Goal: Download file/media

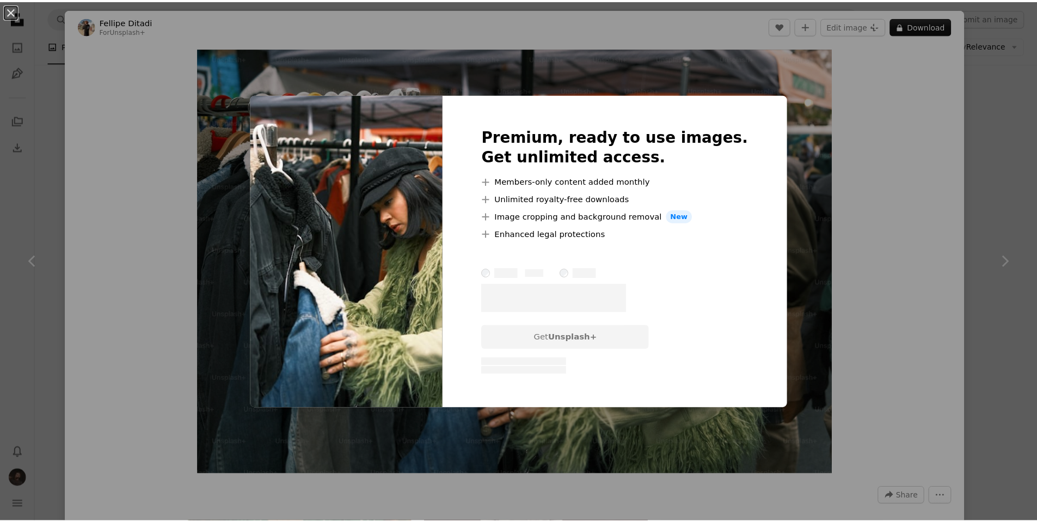
scroll to position [6031, 0]
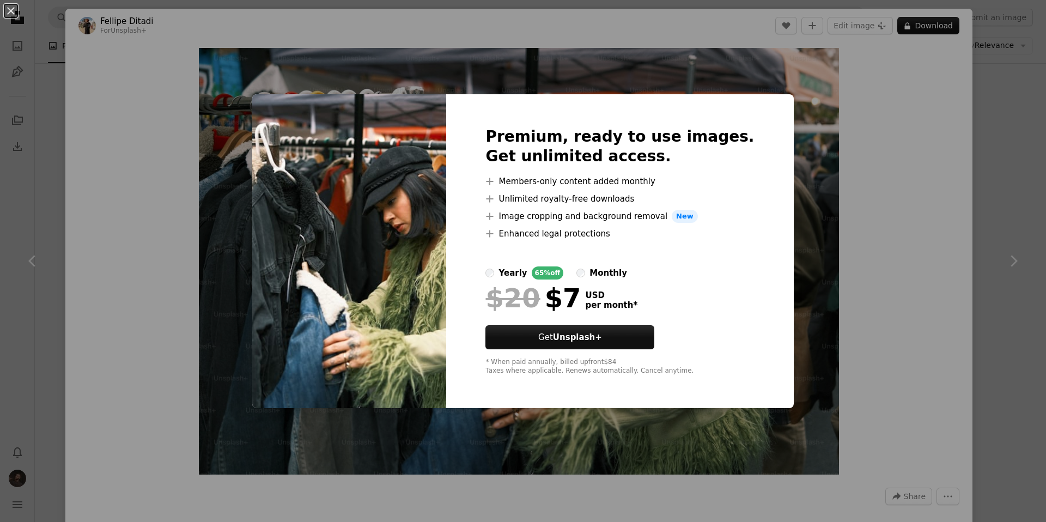
click at [1020, 267] on div "An X shape Premium, ready to use images. Get unlimited access. A plus sign Memb…" at bounding box center [523, 261] width 1046 height 522
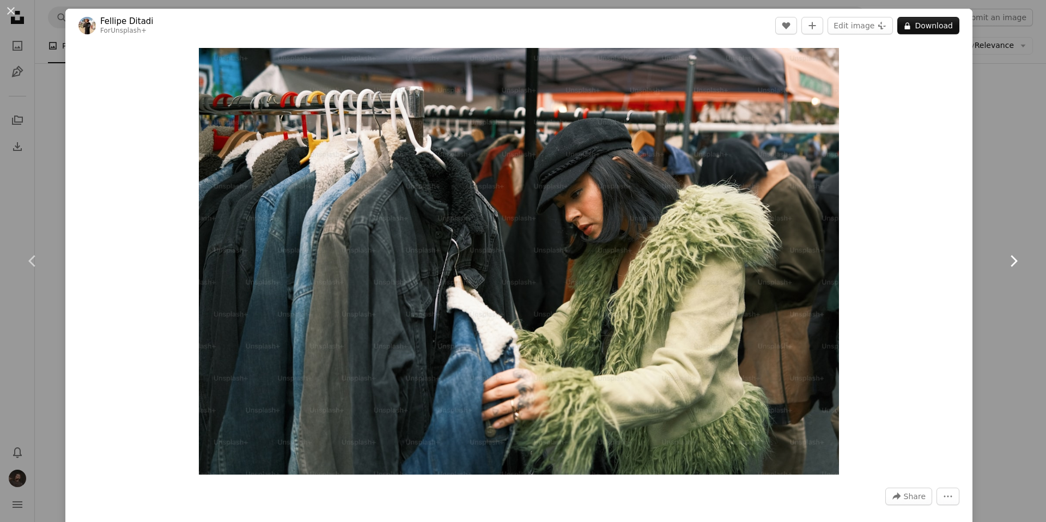
click at [1007, 283] on link "Chevron right" at bounding box center [1012, 261] width 65 height 105
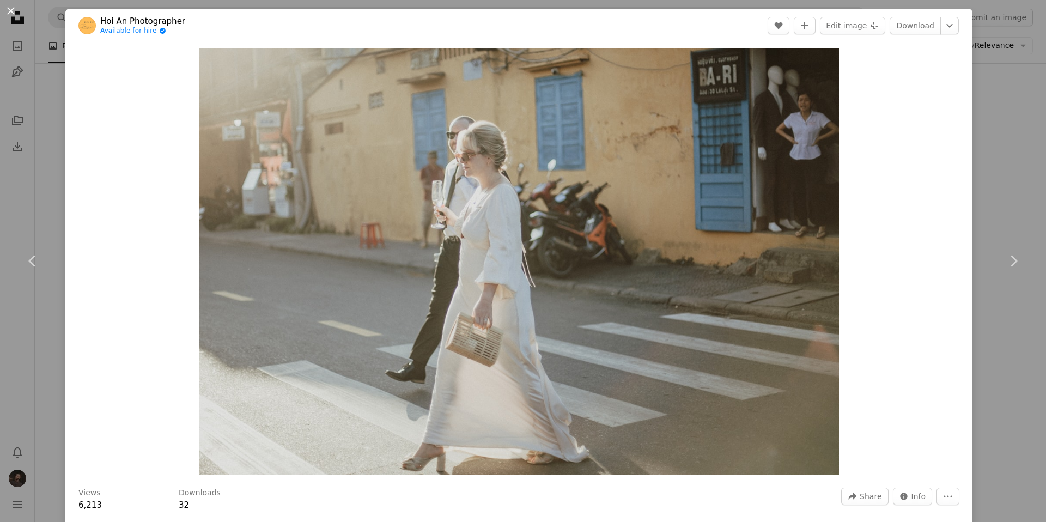
click at [4, 10] on button "An X shape" at bounding box center [10, 10] width 13 height 13
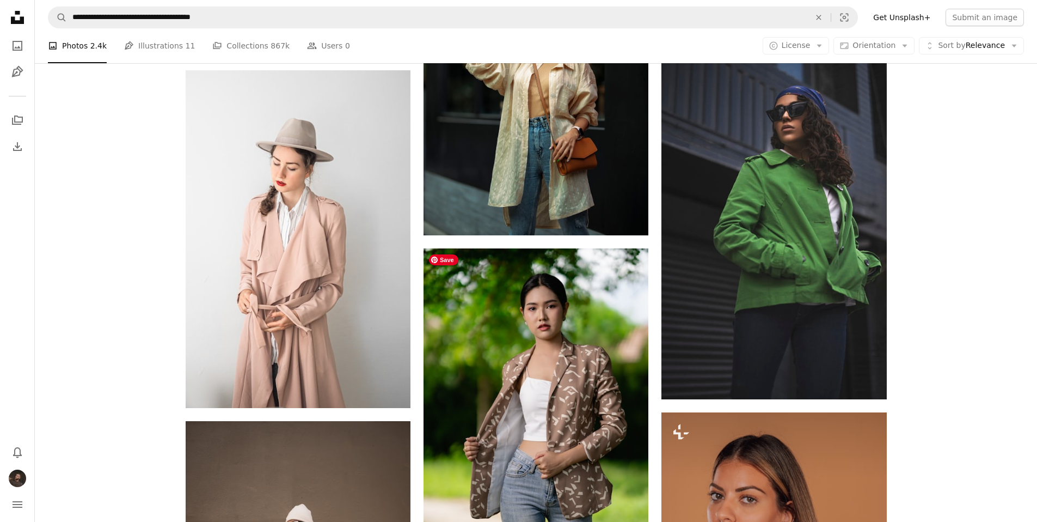
scroll to position [7894, 0]
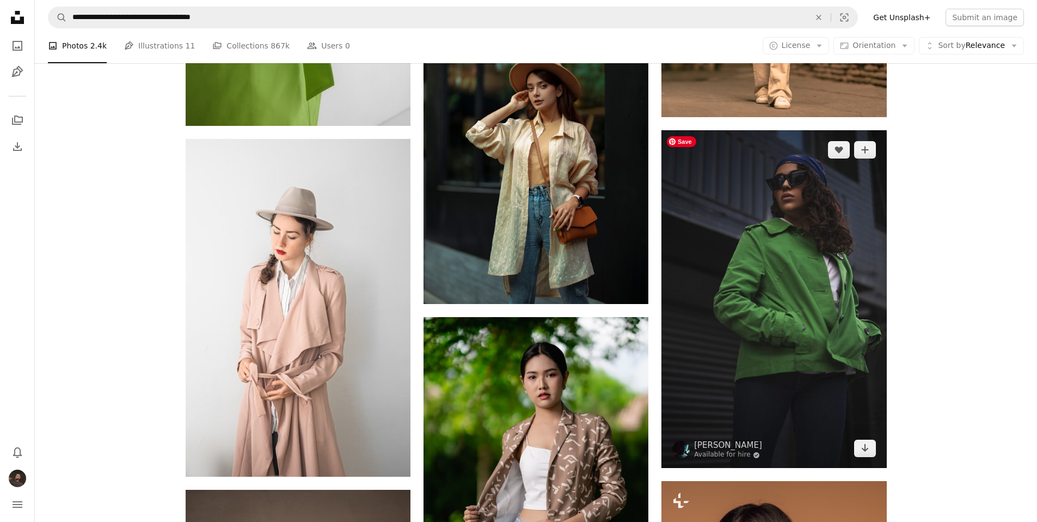
click at [780, 278] on img at bounding box center [774, 299] width 225 height 338
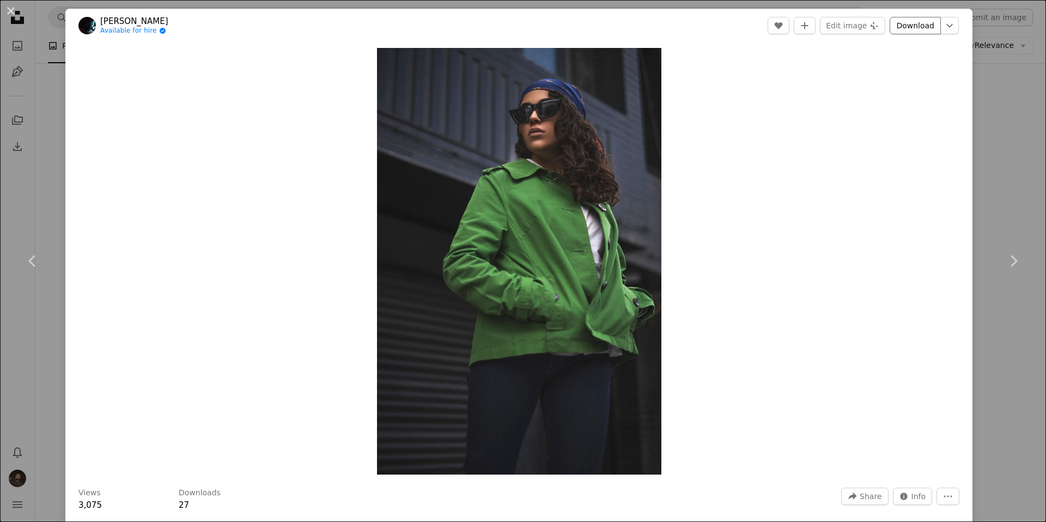
click at [912, 28] on link "Download" at bounding box center [914, 25] width 51 height 17
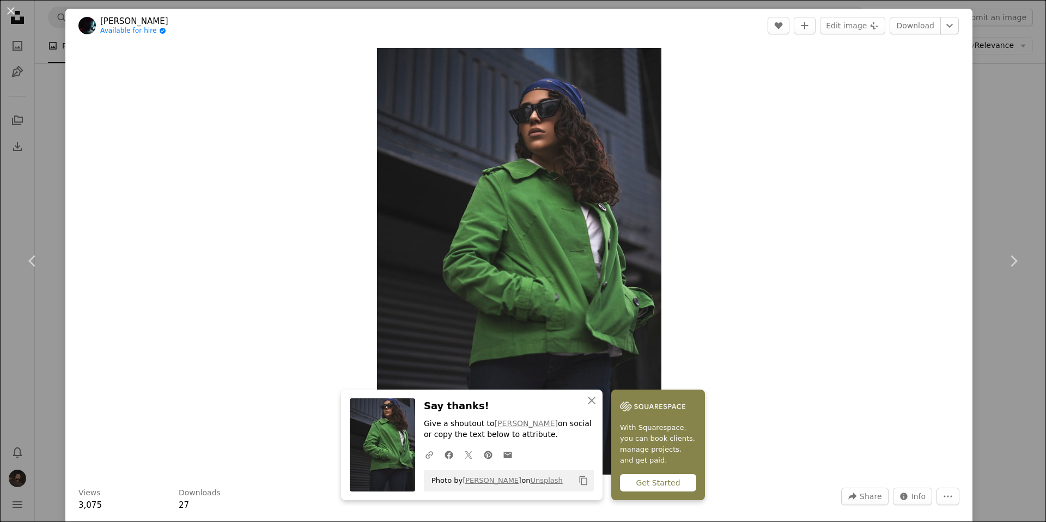
click at [771, 176] on div "Zoom in" at bounding box center [518, 260] width 907 height 437
click at [145, 64] on div "Zoom in" at bounding box center [518, 260] width 907 height 437
click at [14, 7] on button "An X shape" at bounding box center [10, 10] width 13 height 13
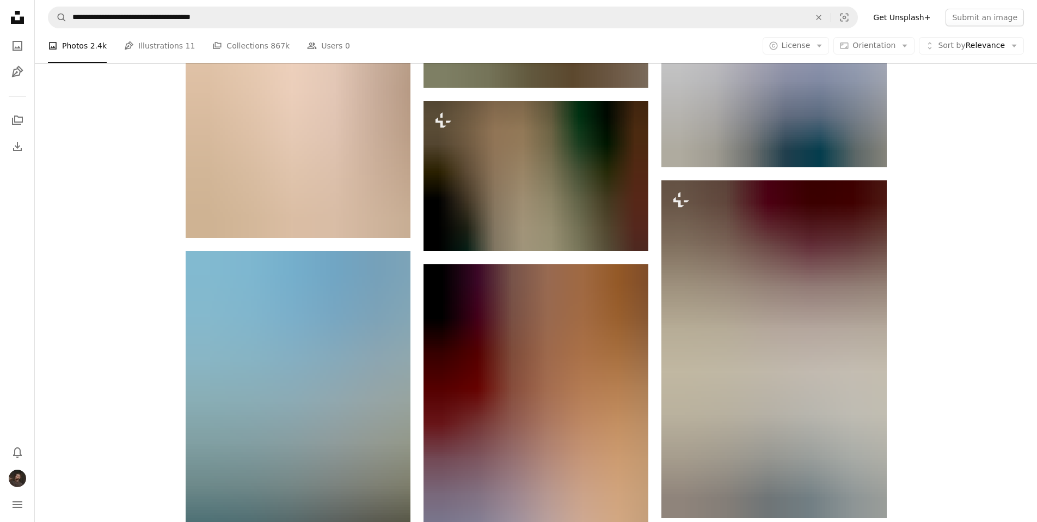
scroll to position [35015, 0]
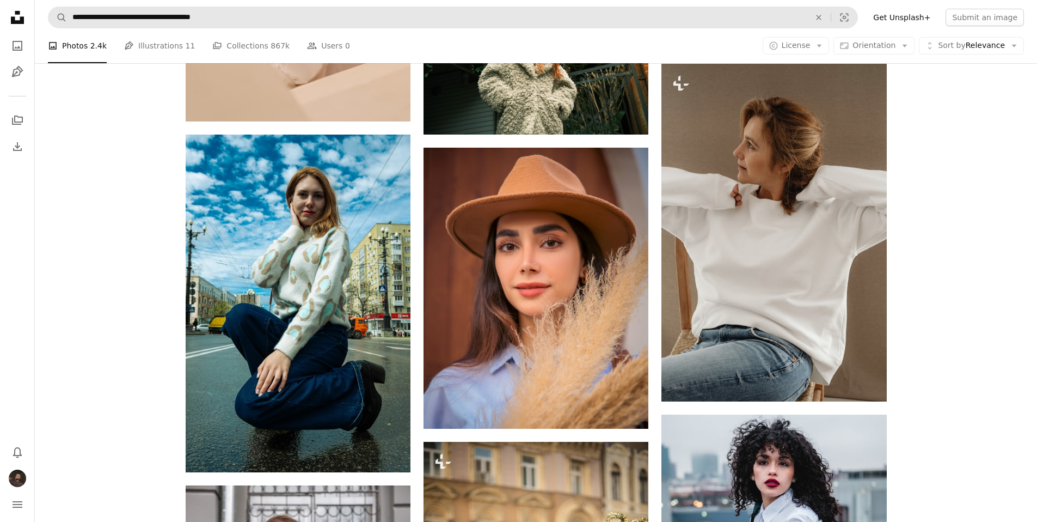
click at [213, 7] on form "**********" at bounding box center [453, 18] width 810 height 22
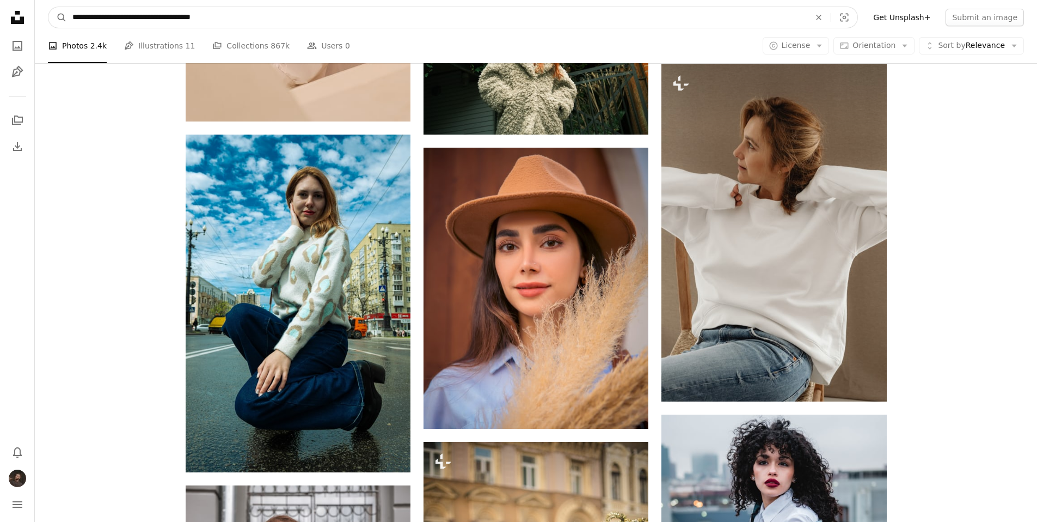
drag, startPoint x: 124, startPoint y: 19, endPoint x: 47, endPoint y: 11, distance: 77.6
click at [47, 11] on nav "**********" at bounding box center [536, 17] width 1003 height 35
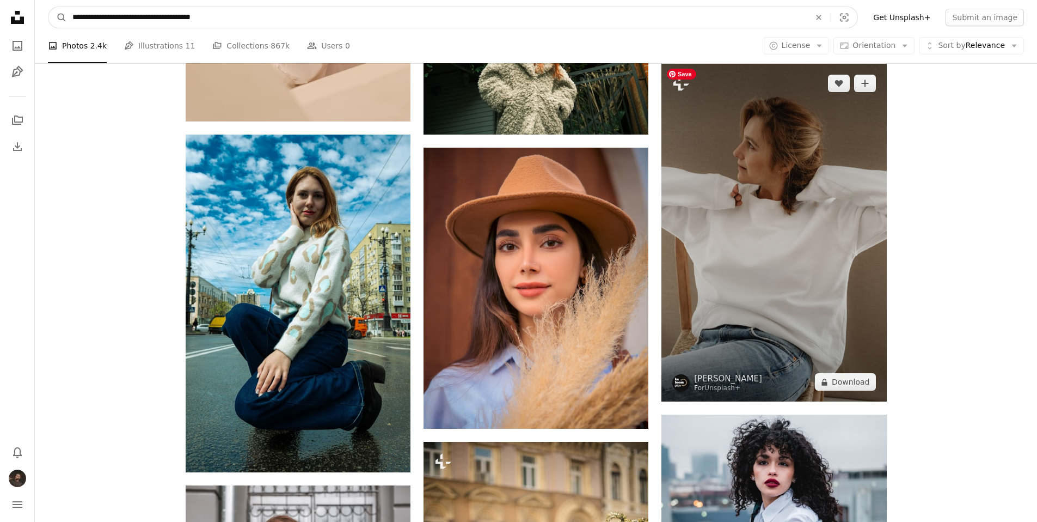
scroll to position [35299, 0]
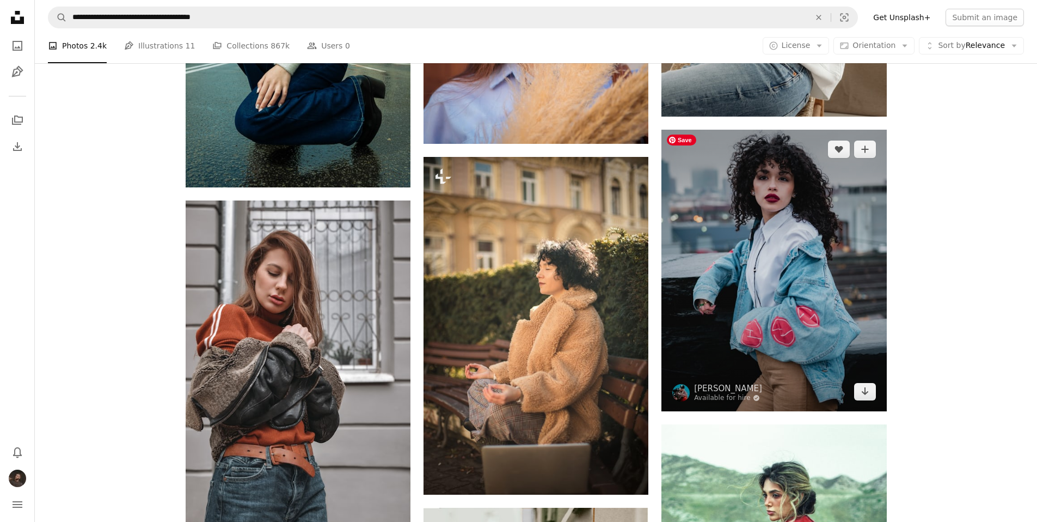
click at [743, 277] on img at bounding box center [774, 271] width 225 height 282
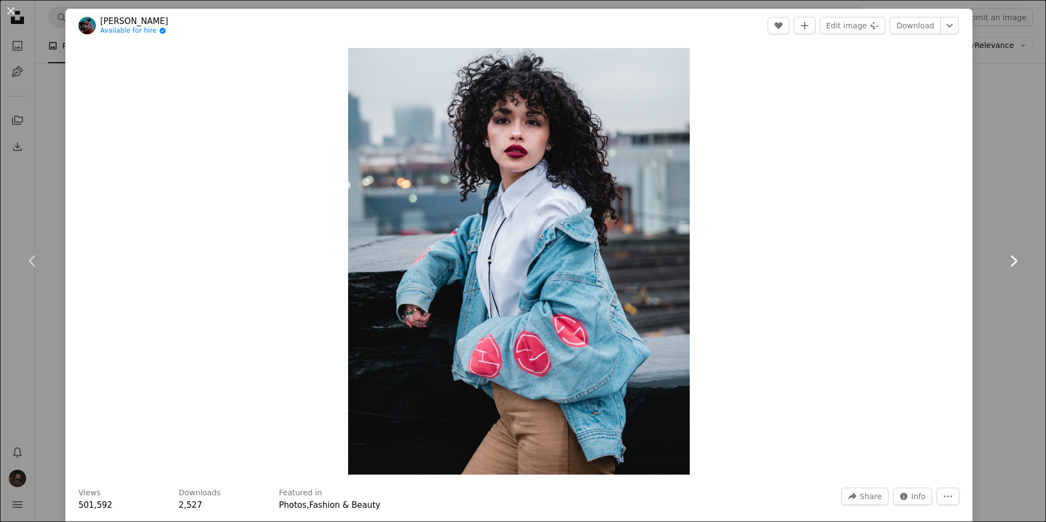
click at [1003, 235] on link "Chevron right" at bounding box center [1012, 261] width 65 height 105
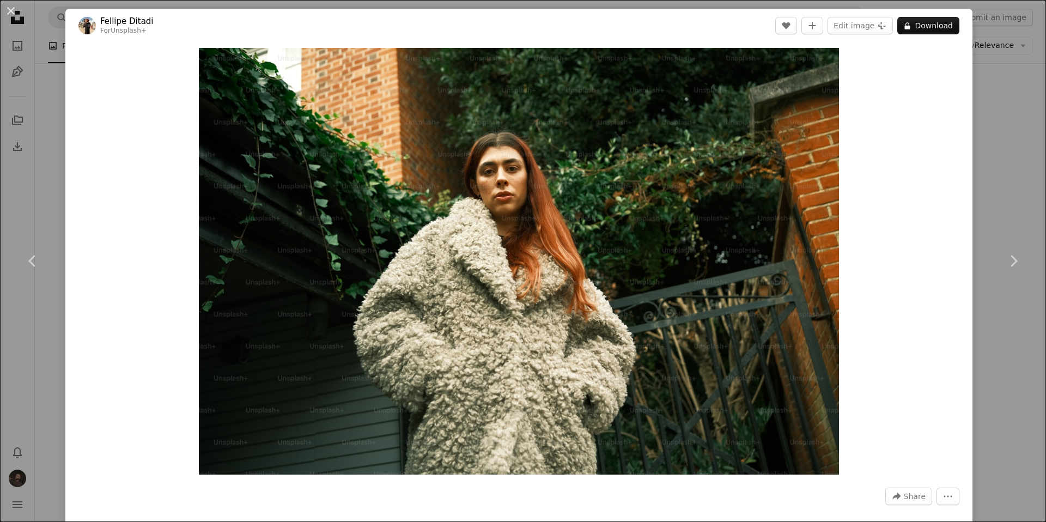
click at [100, 288] on div "Zoom in" at bounding box center [518, 260] width 907 height 437
click at [28, 258] on icon "Chevron left" at bounding box center [32, 260] width 17 height 17
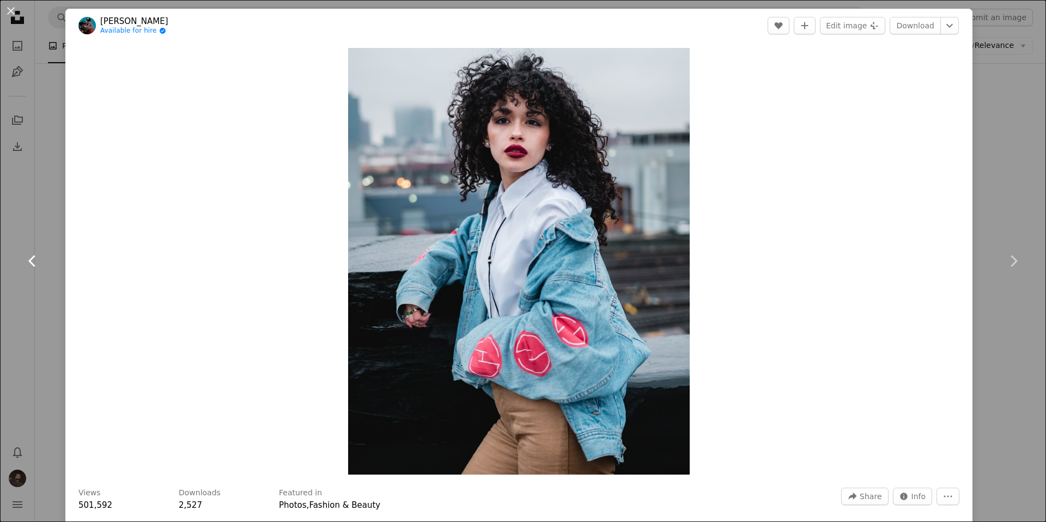
click at [28, 258] on icon "Chevron left" at bounding box center [32, 260] width 17 height 17
click at [48, 193] on div "An X shape Chevron left Chevron right [PERSON_NAME] Available for hire A checkm…" at bounding box center [523, 261] width 1046 height 522
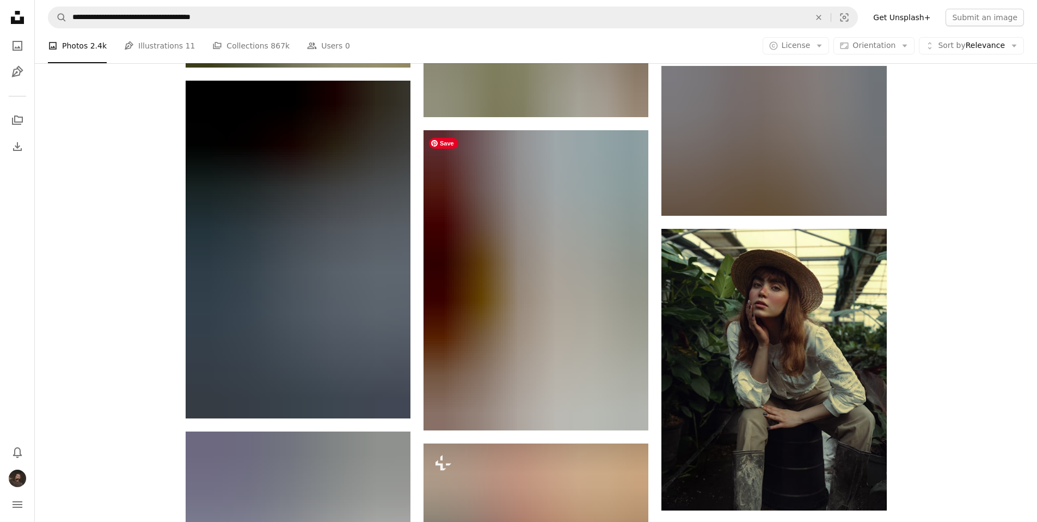
scroll to position [49336, 0]
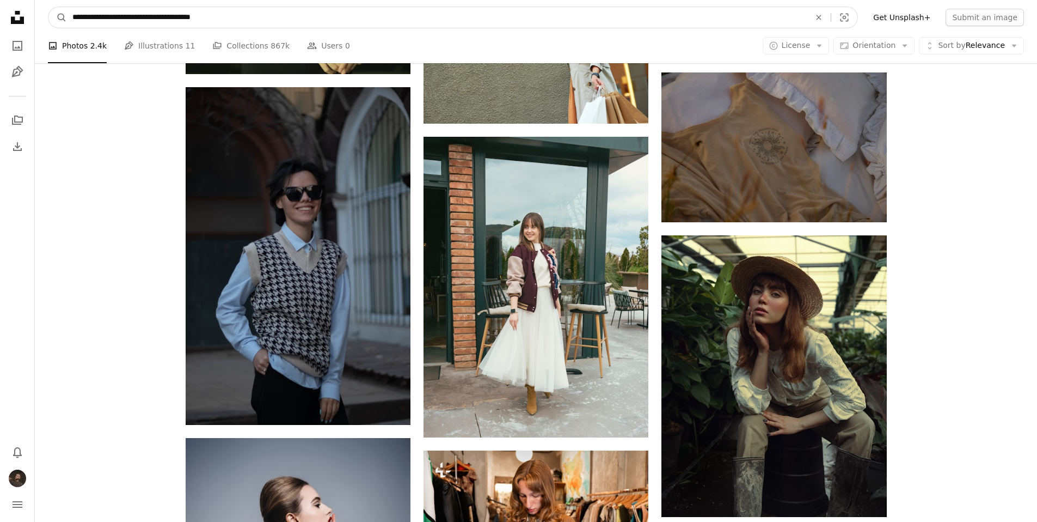
click at [188, 15] on input "**********" at bounding box center [437, 17] width 740 height 21
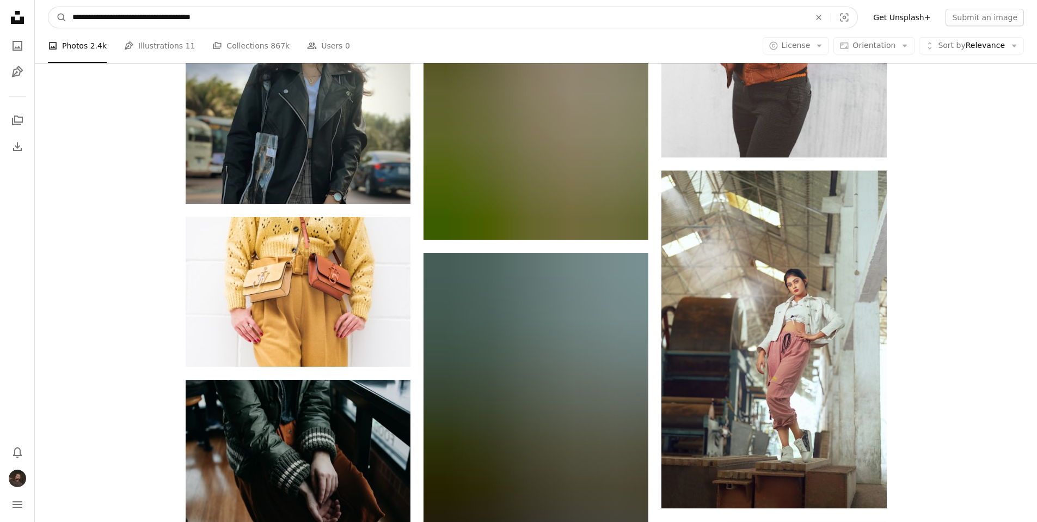
scroll to position [50510, 0]
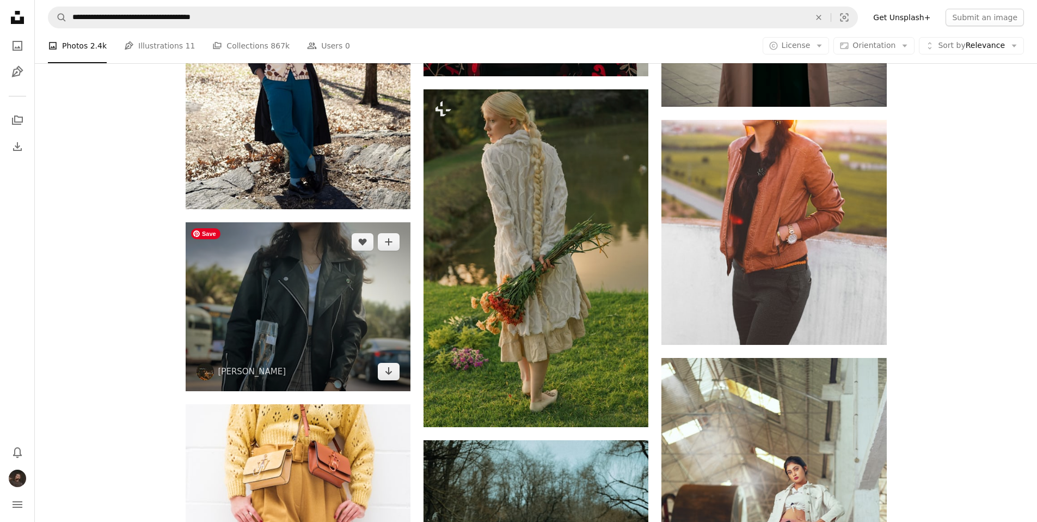
click at [297, 314] on img at bounding box center [298, 306] width 225 height 169
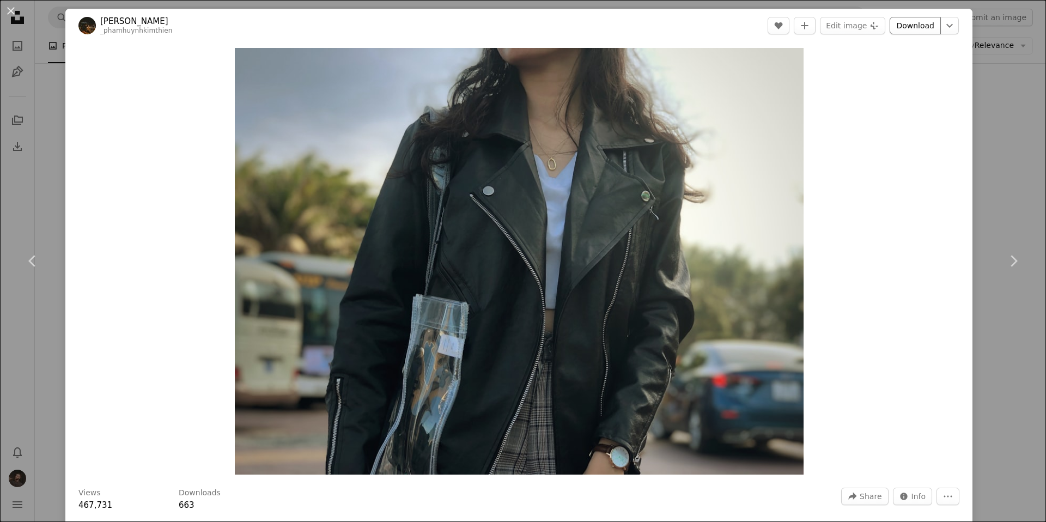
click at [898, 27] on link "Download" at bounding box center [914, 25] width 51 height 17
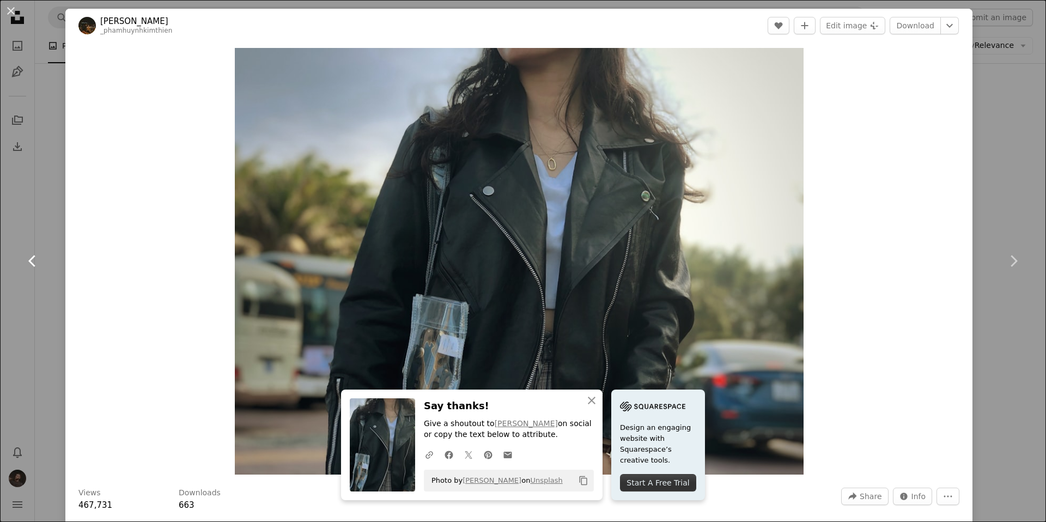
click at [39, 235] on link "Chevron left" at bounding box center [32, 261] width 65 height 105
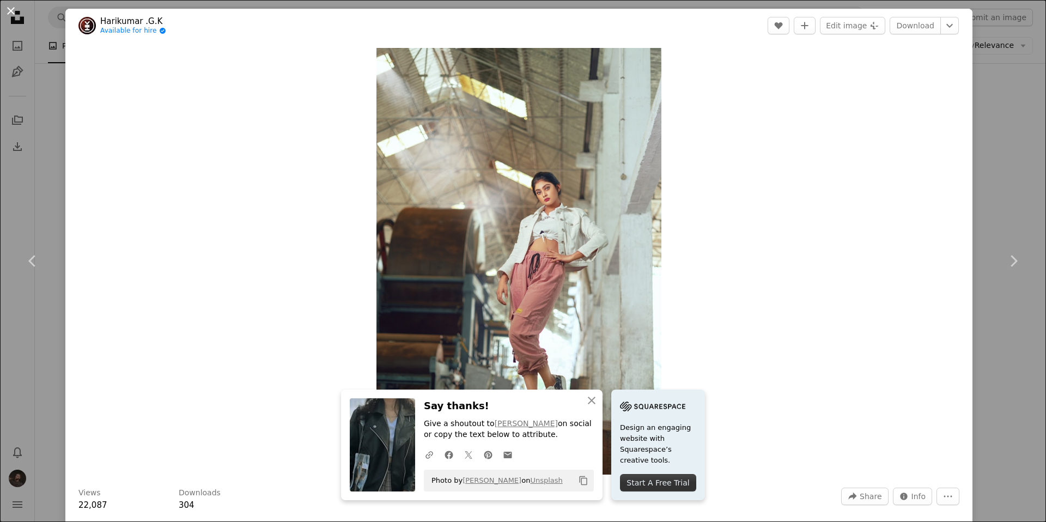
click at [5, 11] on button "An X shape" at bounding box center [10, 10] width 13 height 13
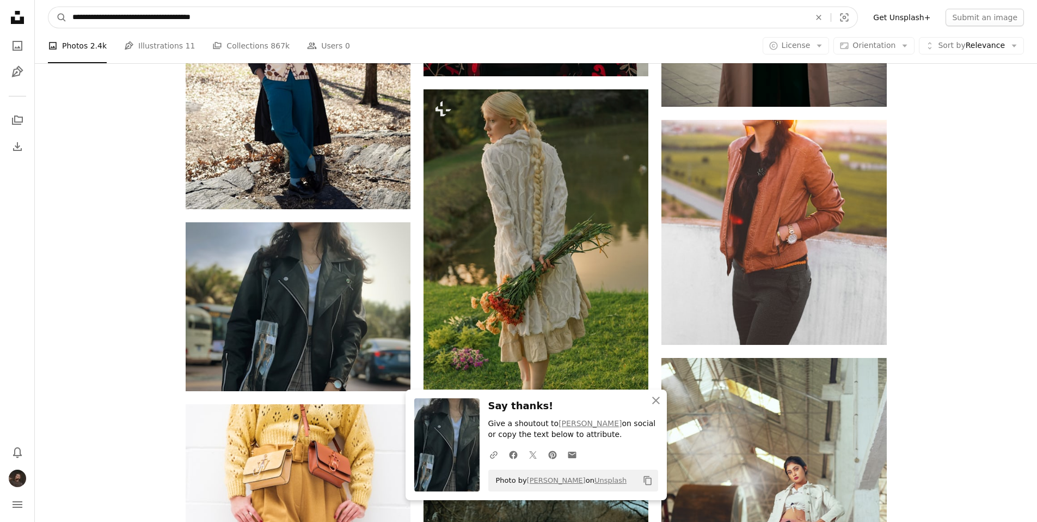
click at [123, 13] on input "**********" at bounding box center [437, 17] width 740 height 21
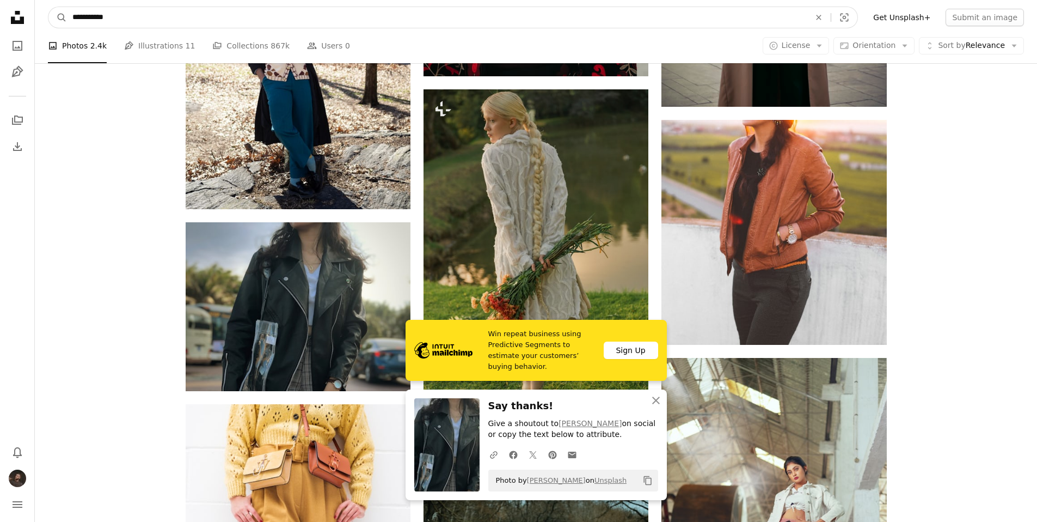
type input "**********"
click button "A magnifying glass" at bounding box center [57, 17] width 19 height 21
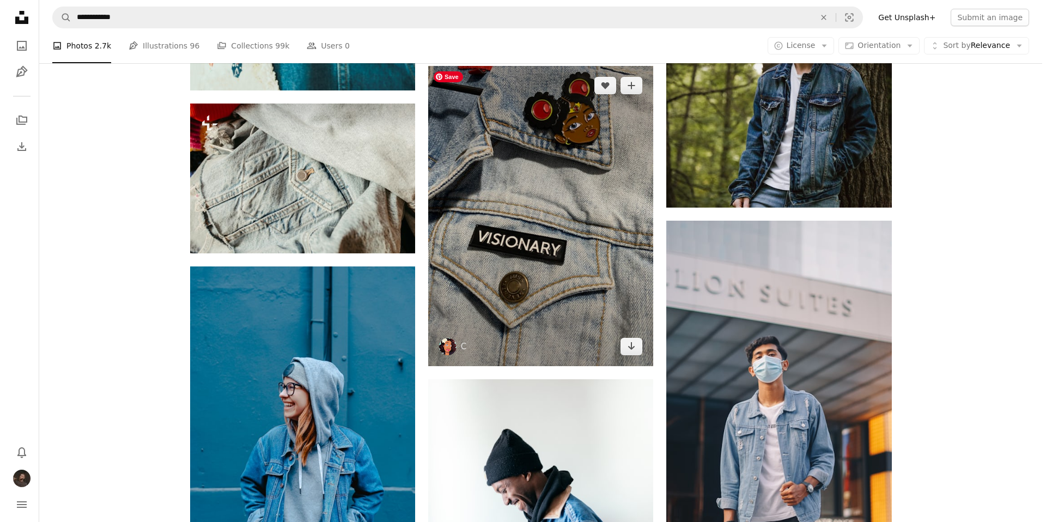
scroll to position [937, 0]
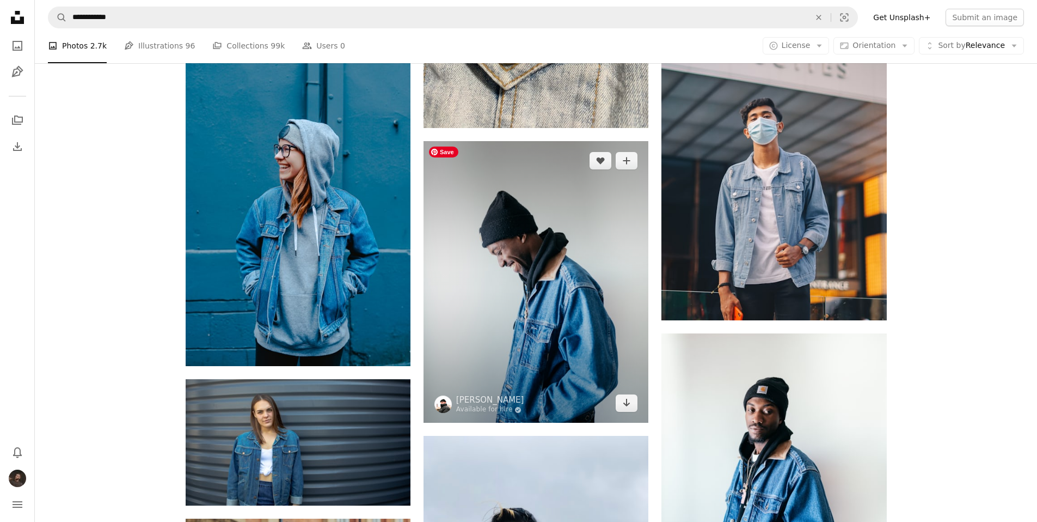
click at [530, 294] on img at bounding box center [536, 282] width 225 height 282
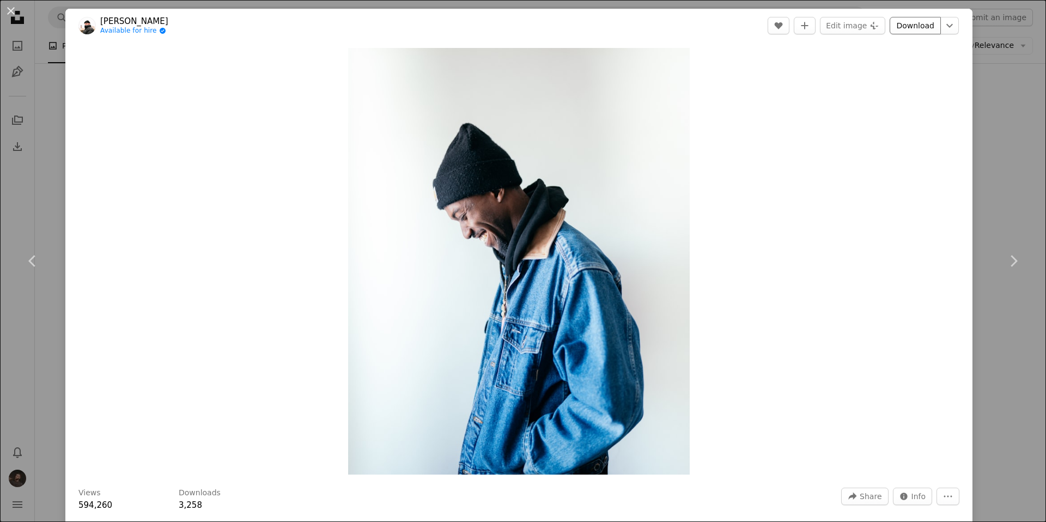
click at [905, 23] on link "Download" at bounding box center [914, 25] width 51 height 17
